Goal: Find specific page/section: Find specific page/section

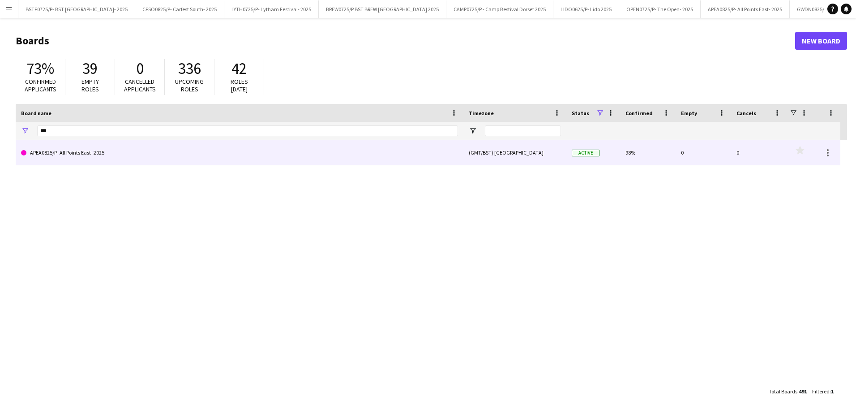
click at [74, 149] on link "APEA0825/P- All Points East- 2025" at bounding box center [239, 152] width 437 height 25
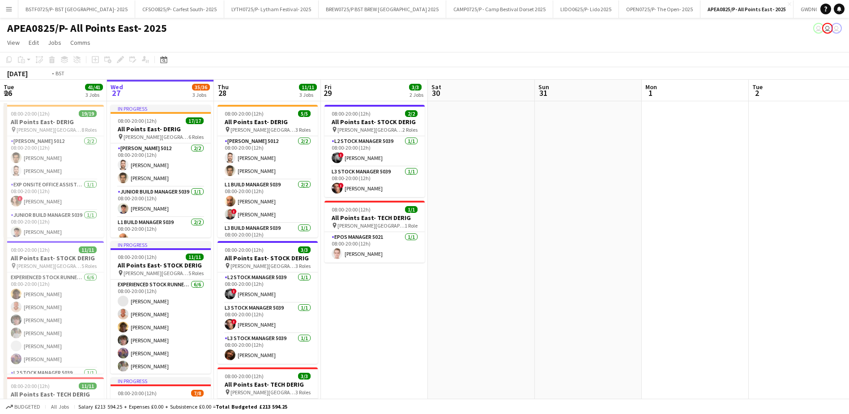
drag, startPoint x: 427, startPoint y: 258, endPoint x: 170, endPoint y: 265, distance: 257.1
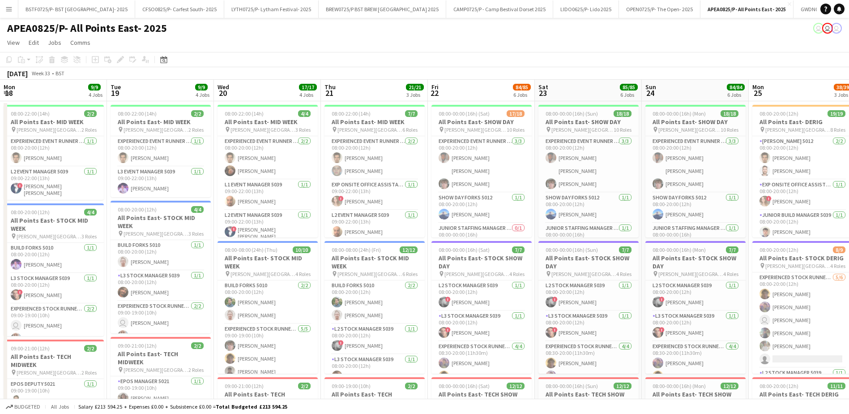
drag, startPoint x: 111, startPoint y: 269, endPoint x: 569, endPoint y: 267, distance: 458.1
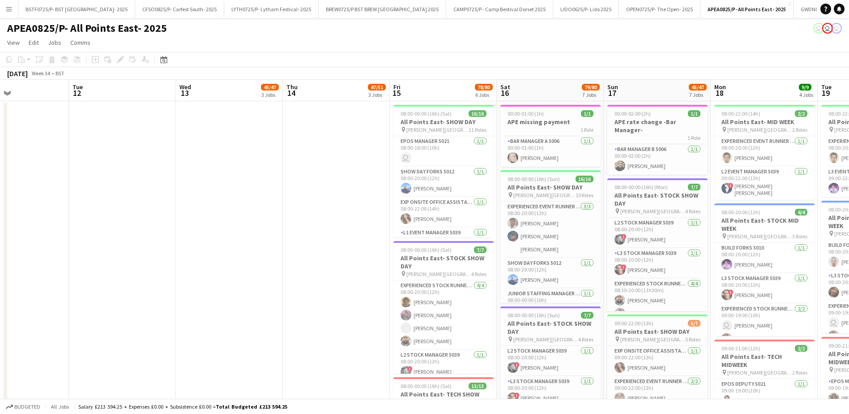
drag, startPoint x: 280, startPoint y: 273, endPoint x: 597, endPoint y: 273, distance: 317.0
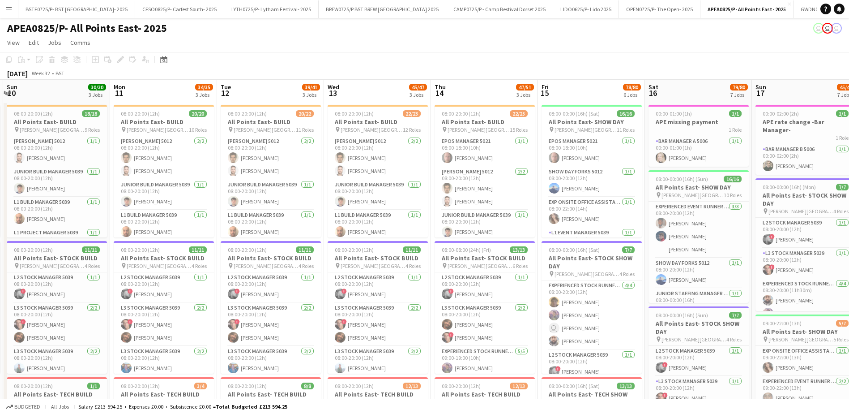
drag, startPoint x: 121, startPoint y: 273, endPoint x: 527, endPoint y: 274, distance: 405.2
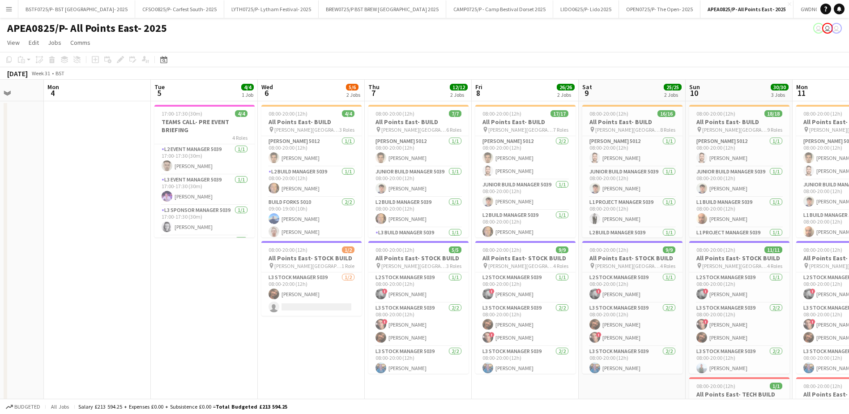
scroll to position [0, 278]
drag, startPoint x: 259, startPoint y: 274, endPoint x: 543, endPoint y: 272, distance: 284.3
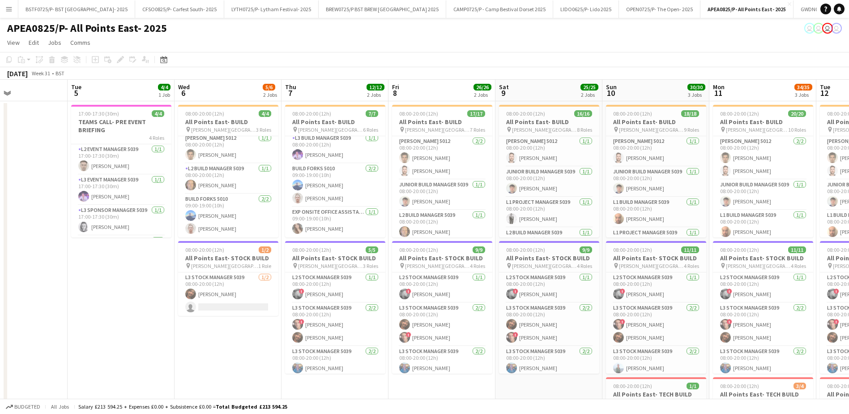
scroll to position [0, 257]
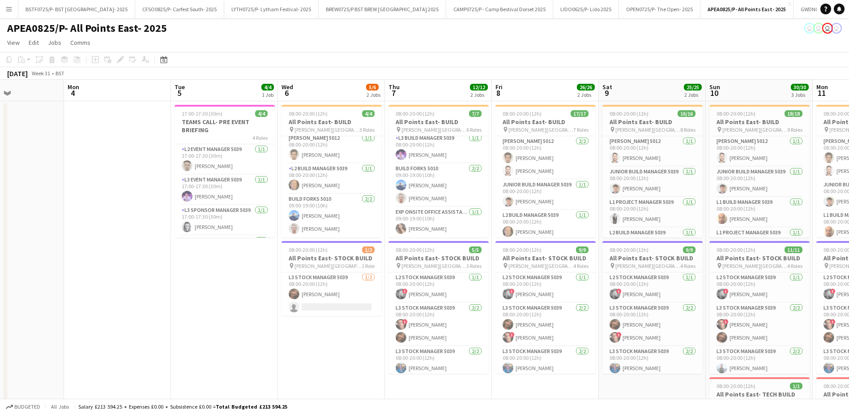
drag, startPoint x: 453, startPoint y: 190, endPoint x: 366, endPoint y: 188, distance: 86.4
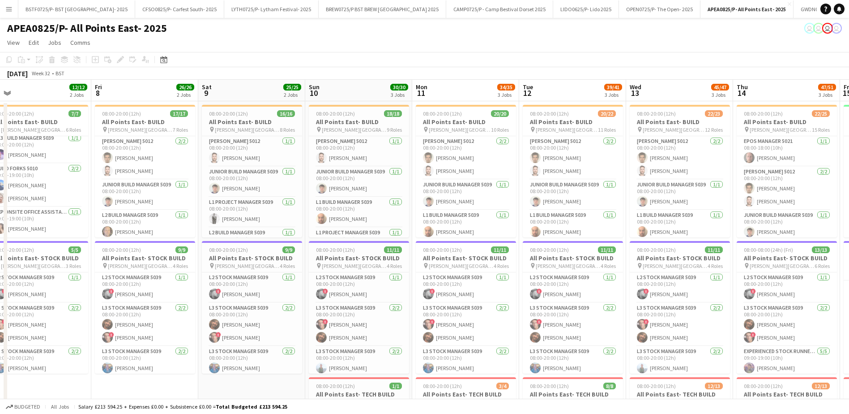
drag, startPoint x: 678, startPoint y: 99, endPoint x: 384, endPoint y: 85, distance: 294.5
